Goal: Check status

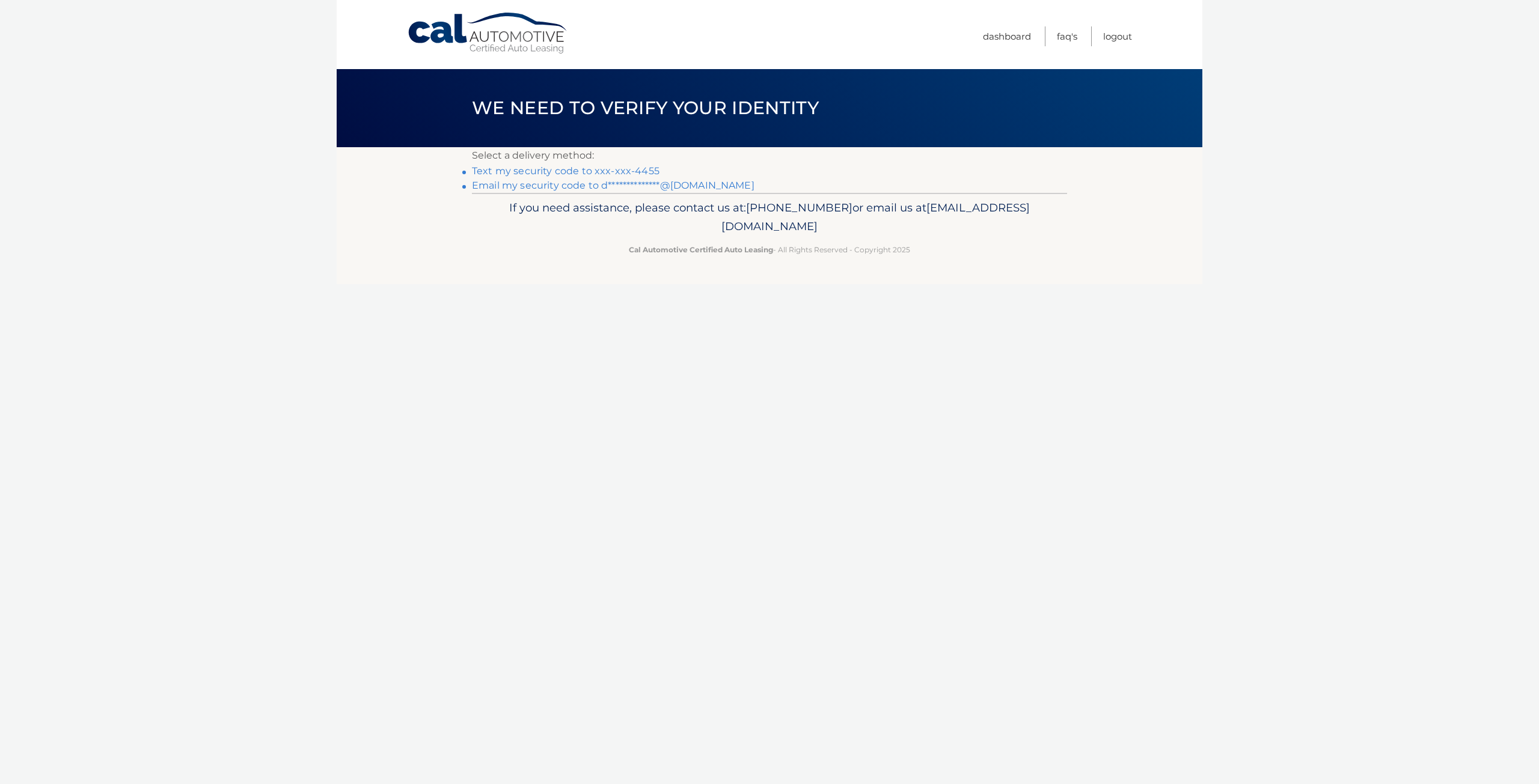
click at [576, 169] on link "Text my security code to xxx-xxx-4455" at bounding box center [566, 171] width 188 height 12
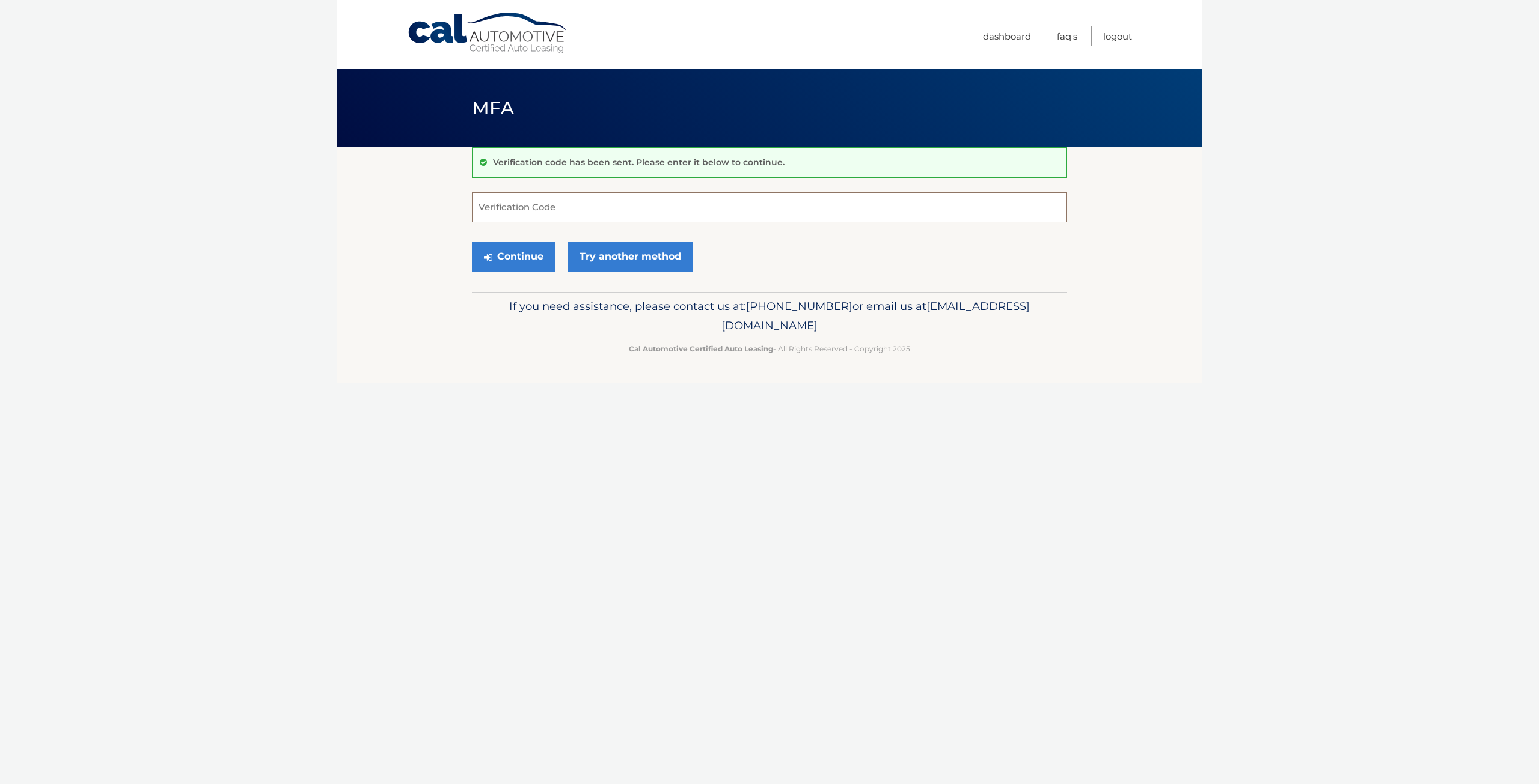
click at [555, 198] on input "Verification Code" at bounding box center [770, 207] width 595 height 30
type input "051380"
click at [524, 256] on button "Continue" at bounding box center [514, 257] width 84 height 30
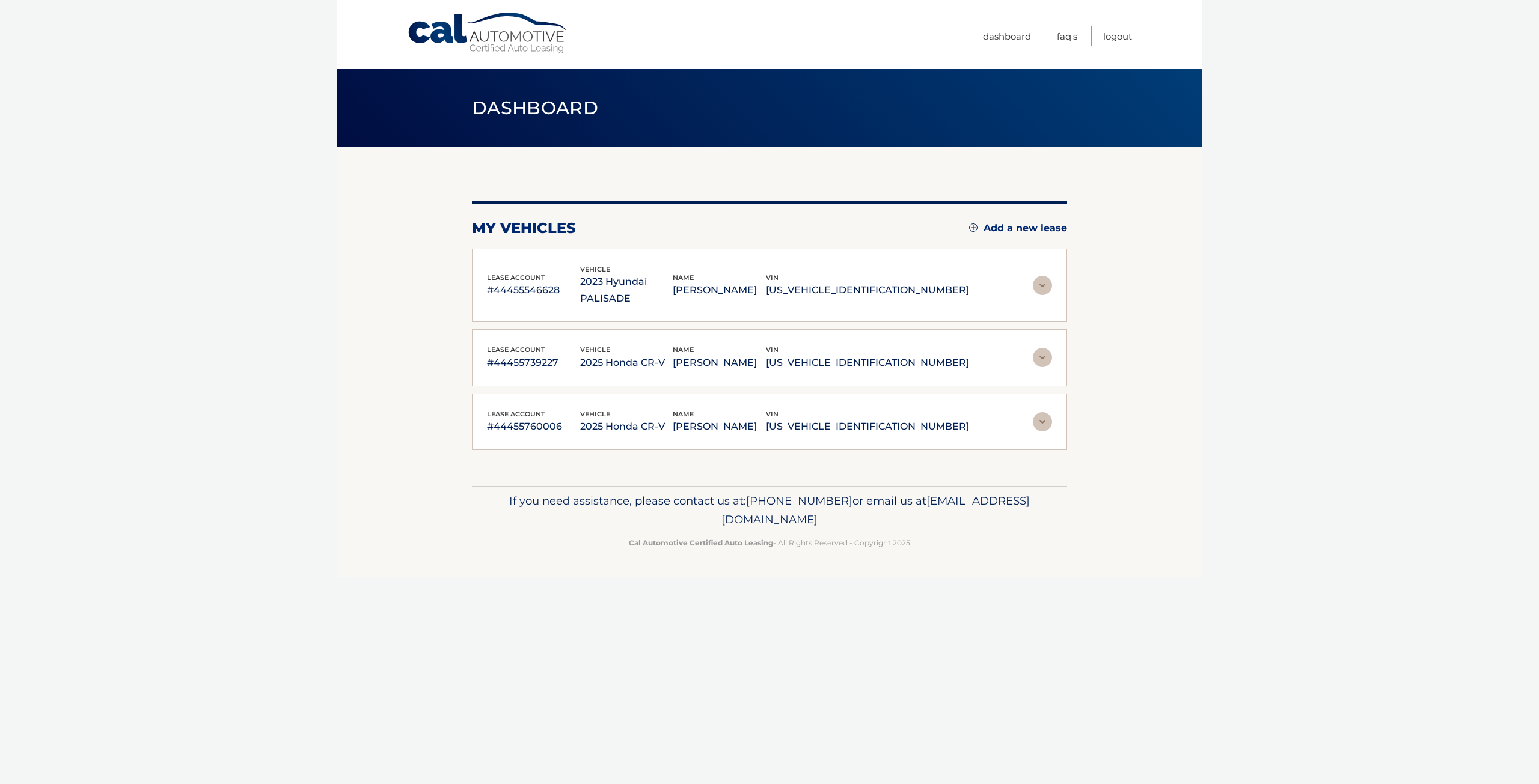
click at [528, 418] on p "#44455760006" at bounding box center [533, 426] width 93 height 17
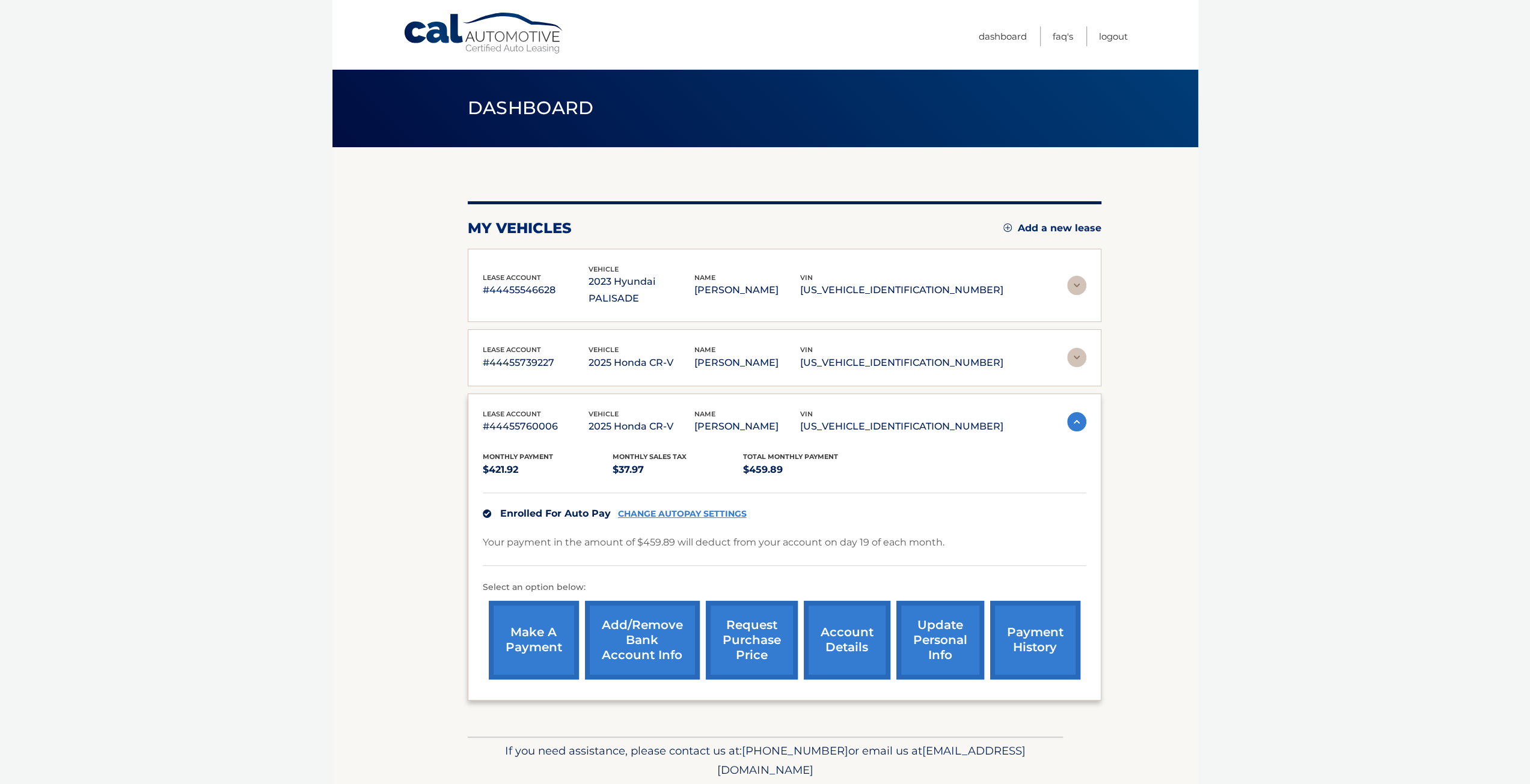
click at [853, 645] on link "account details" at bounding box center [847, 640] width 87 height 79
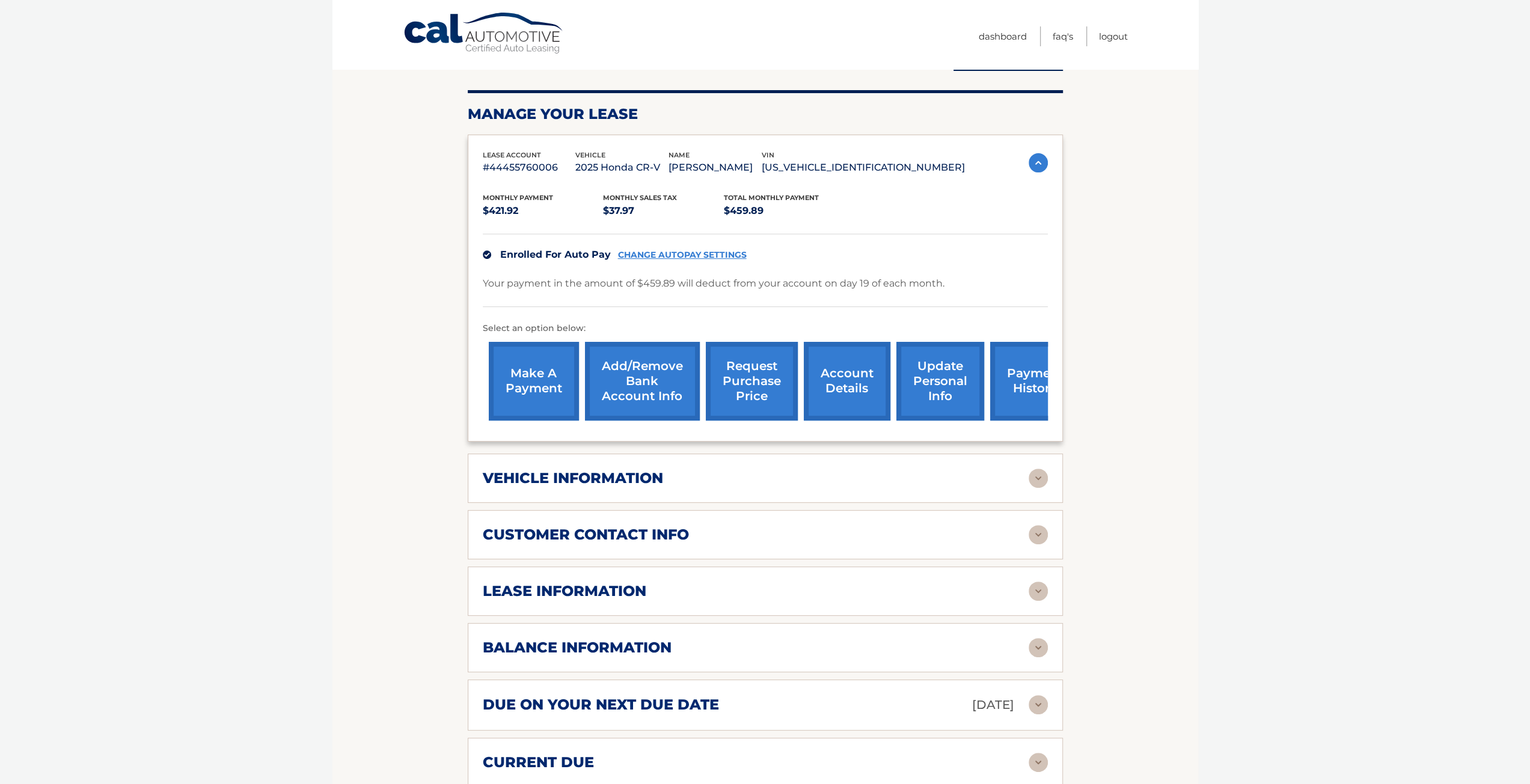
scroll to position [180, 0]
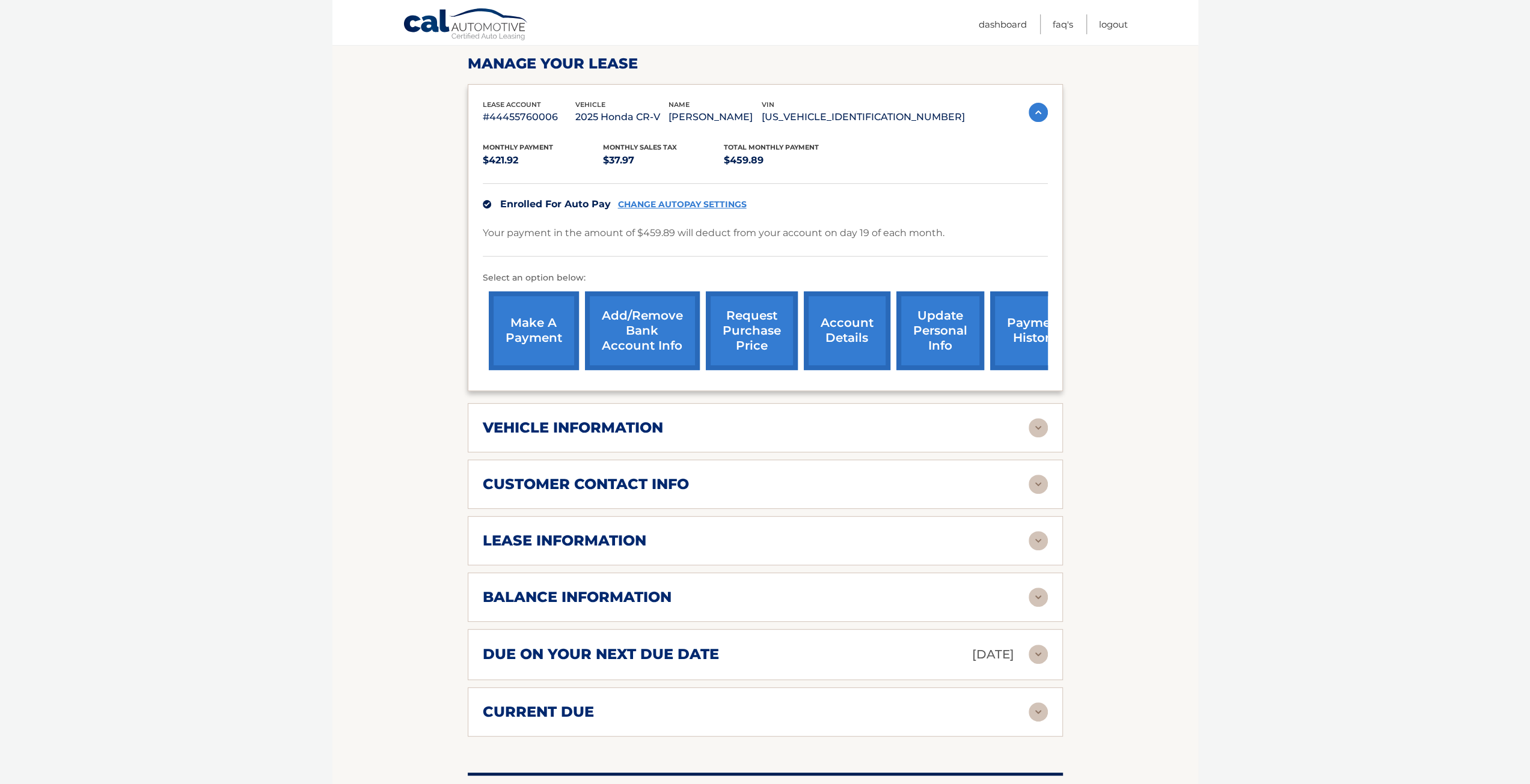
click at [583, 712] on h2 "current due" at bounding box center [539, 712] width 111 height 18
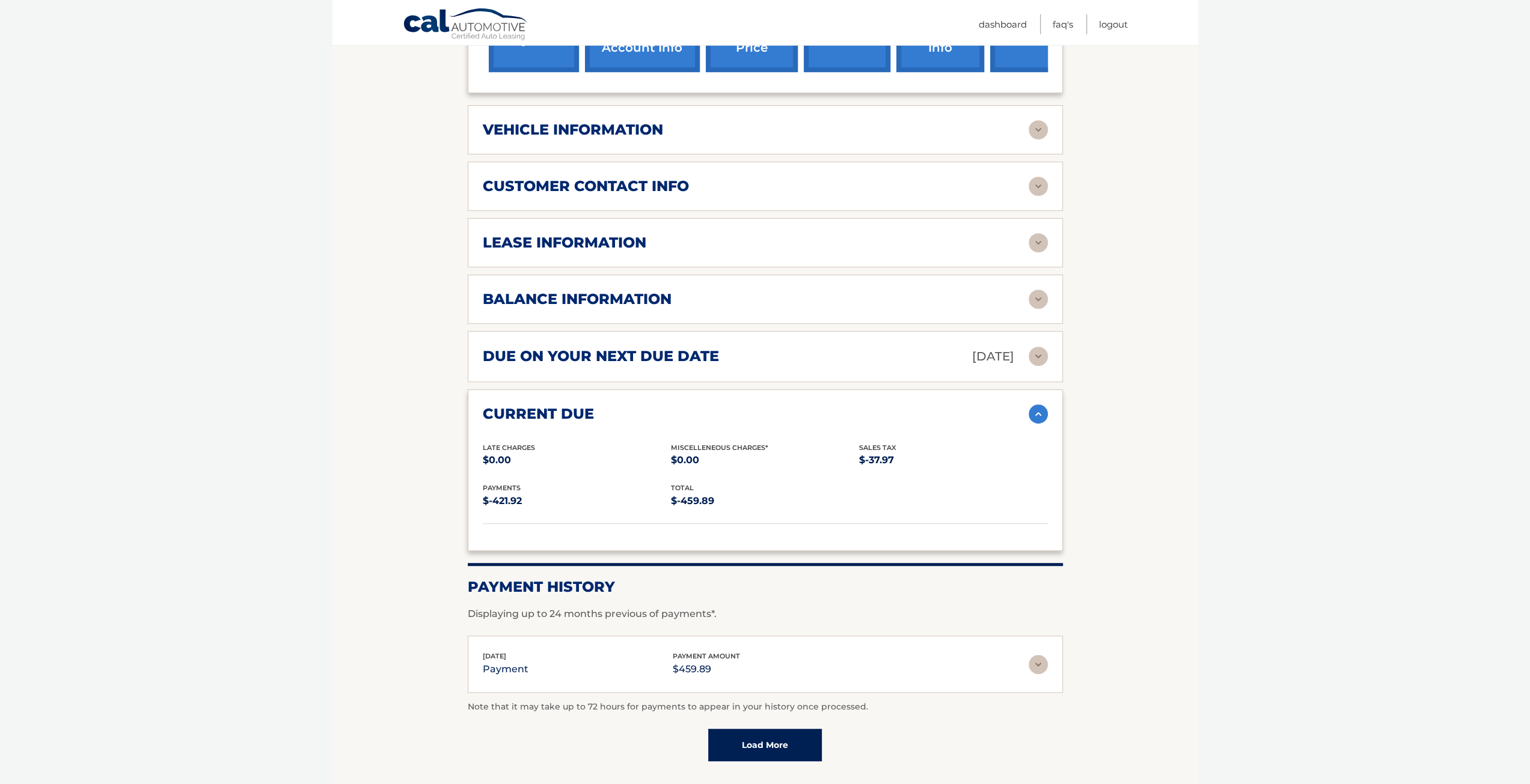
scroll to position [481, 0]
